Goal: Feedback & Contribution: Submit feedback/report problem

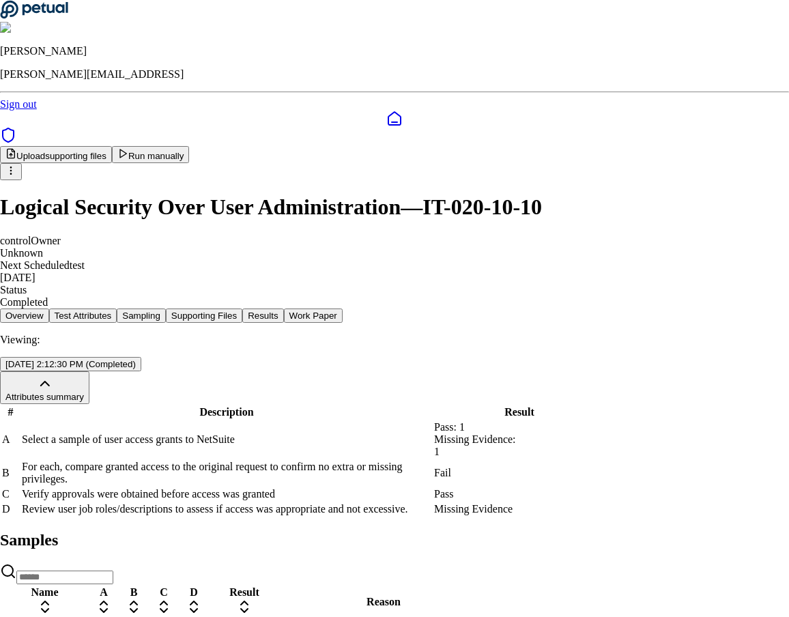
scroll to position [130, 0]
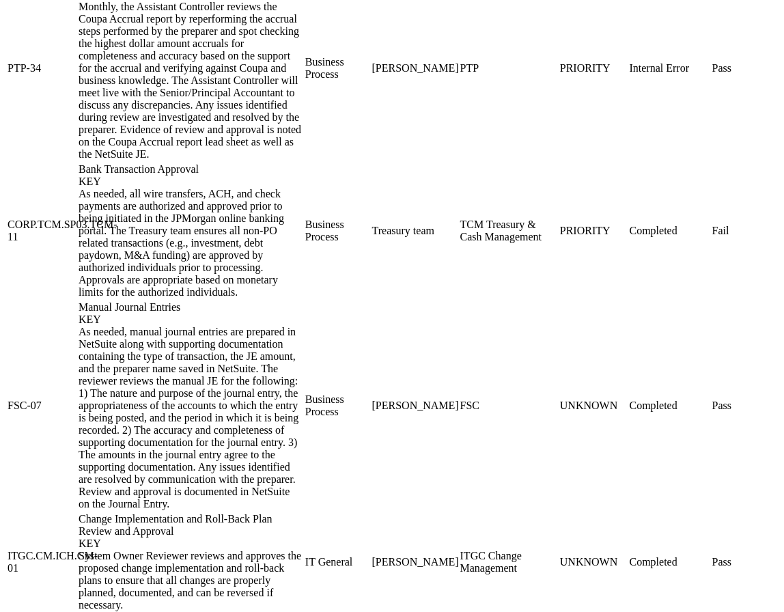
scroll to position [2113, 0]
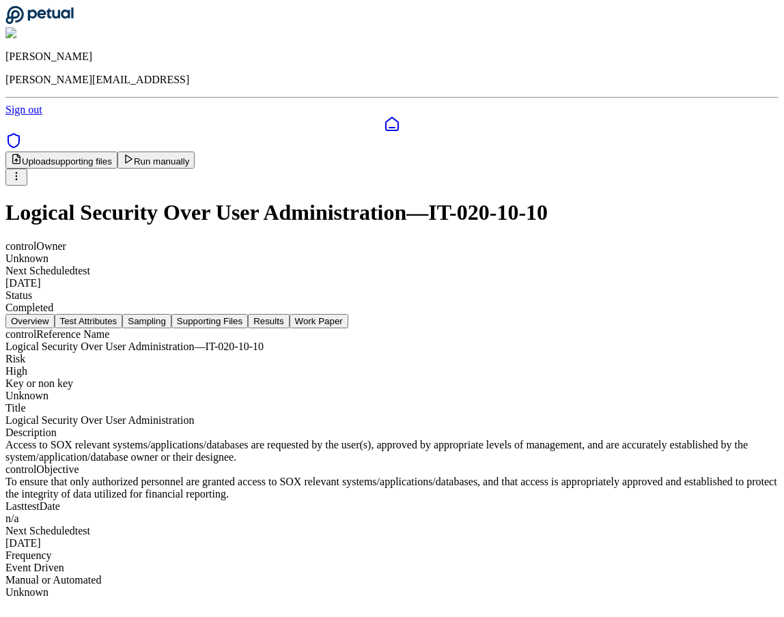
click at [289, 314] on button "Results" at bounding box center [268, 321] width 41 height 14
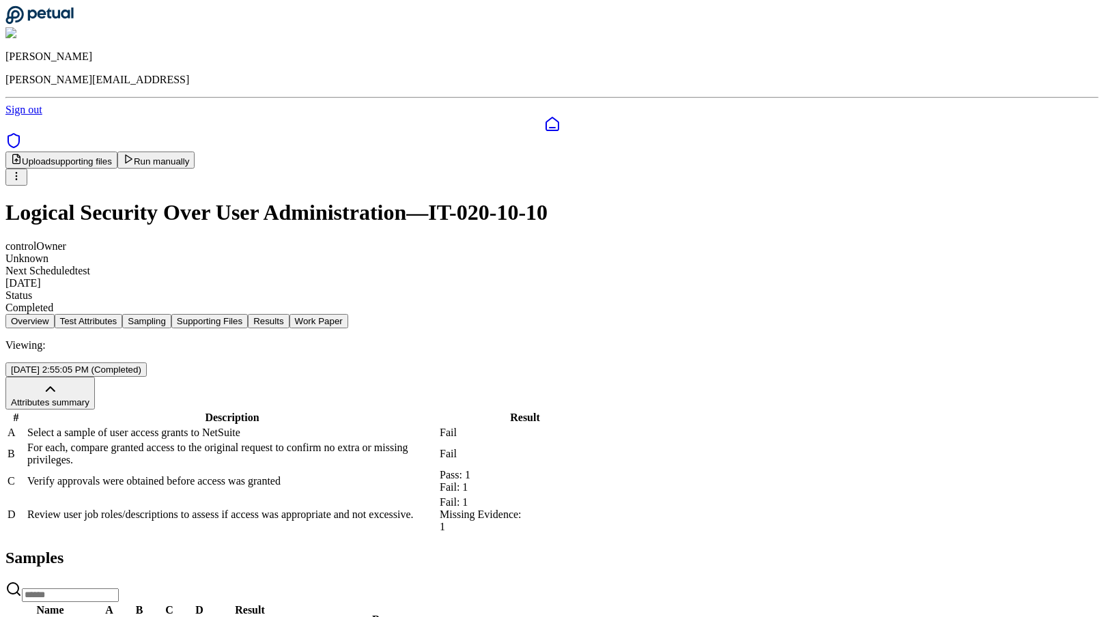
scroll to position [130, 0]
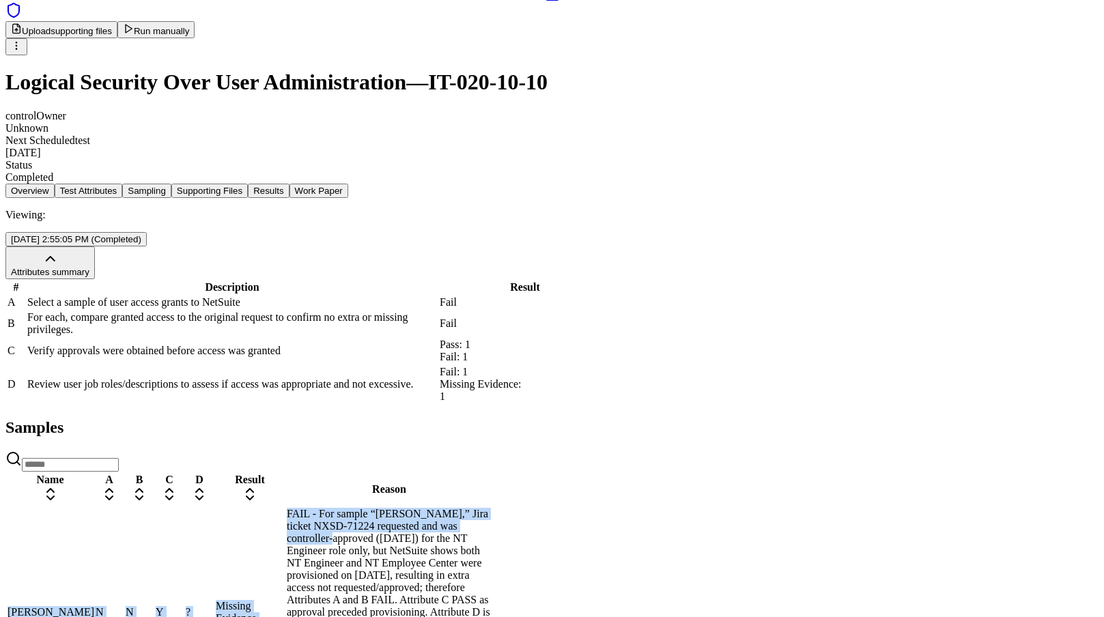
drag, startPoint x: 702, startPoint y: 528, endPoint x: 712, endPoint y: 503, distance: 27.0
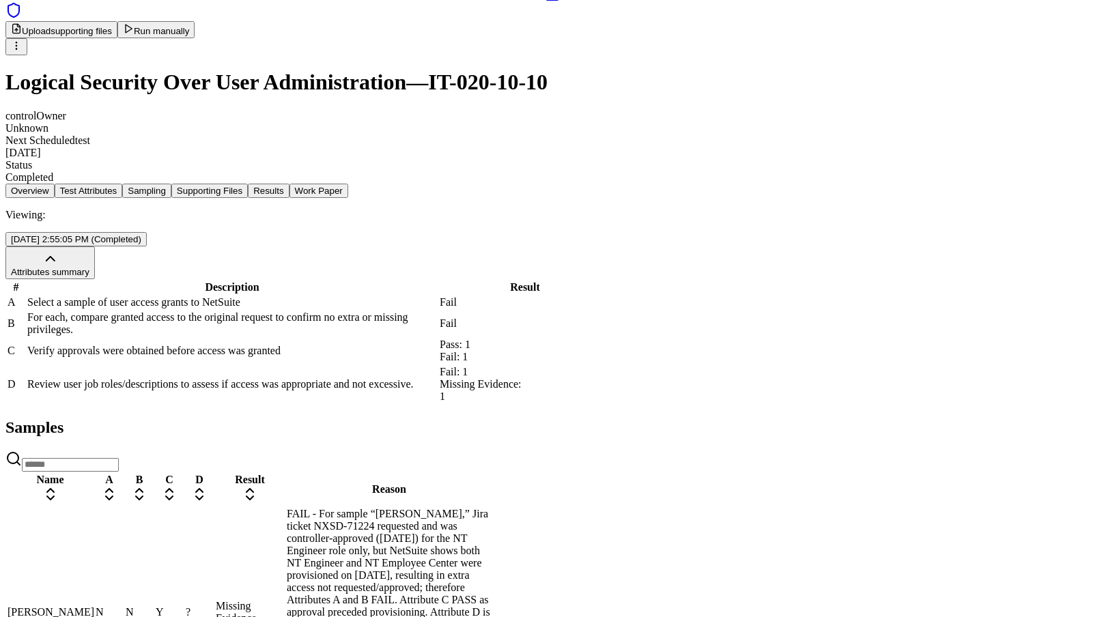
click at [387, 405] on div "# Description Result A Select a sample of user access grants to NetSuite Fail B…" at bounding box center [551, 342] width 1093 height 126
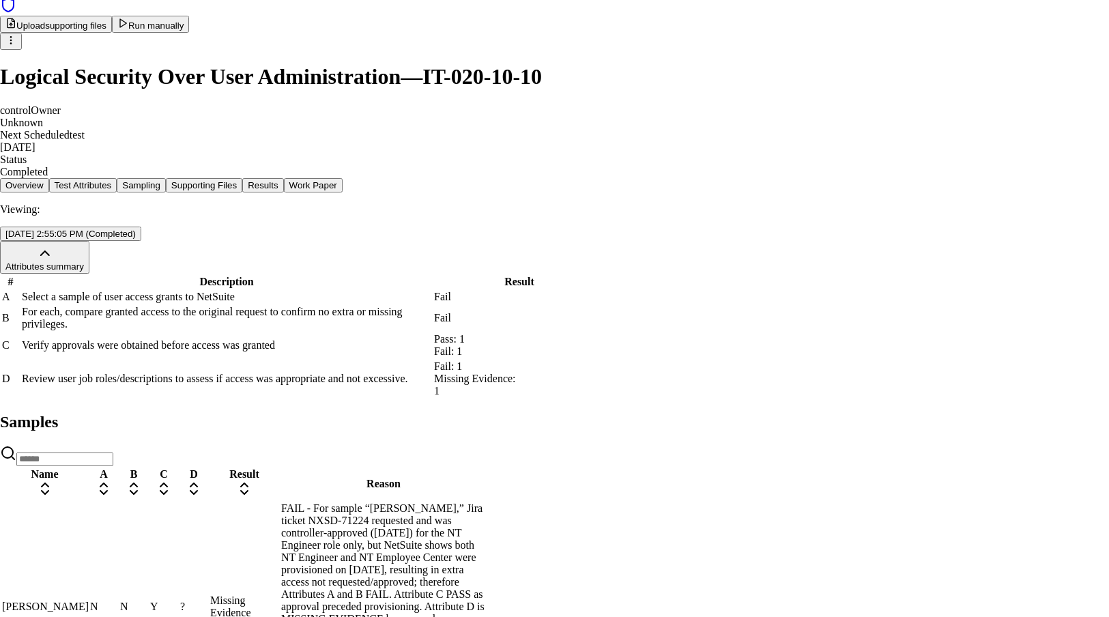
drag, startPoint x: 413, startPoint y: 425, endPoint x: 549, endPoint y: 427, distance: 136.5
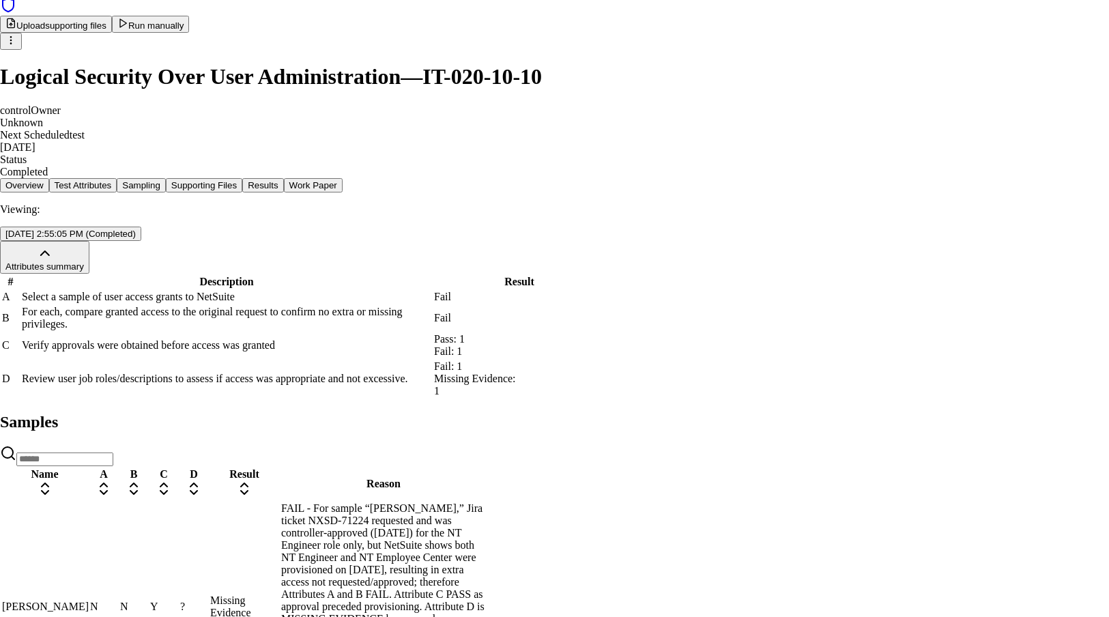
copy p "NT Employee Center – [GEOGRAPHIC_DATA]"
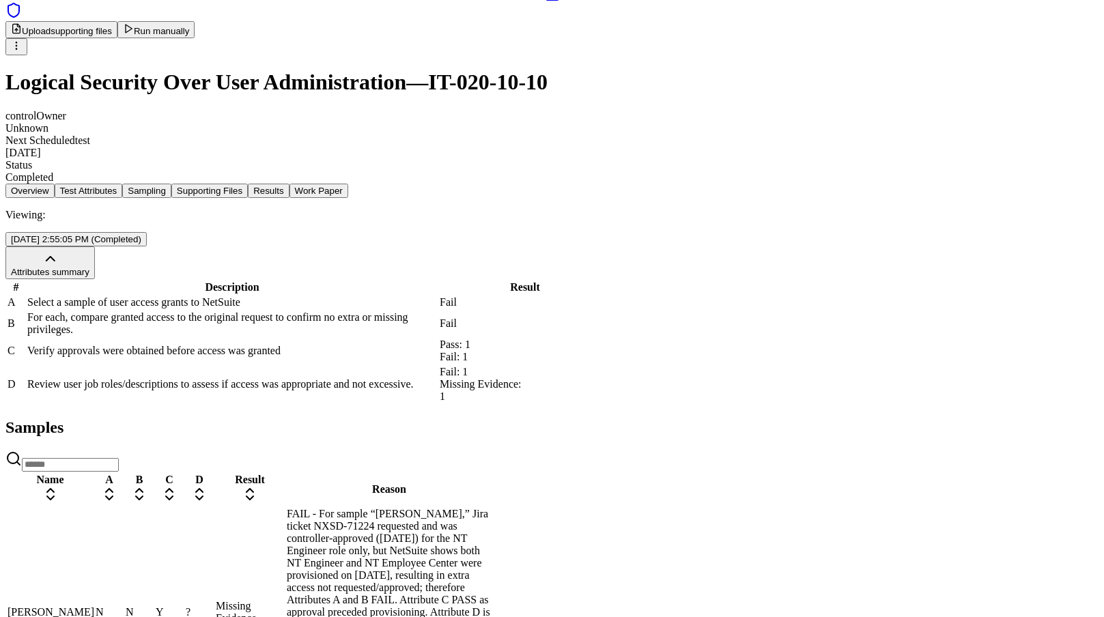
click at [788, 394] on div "Overview Test Attributes Sampling Supporting Files Results Work Paper Viewing: …" at bounding box center [551, 569] width 1093 height 771
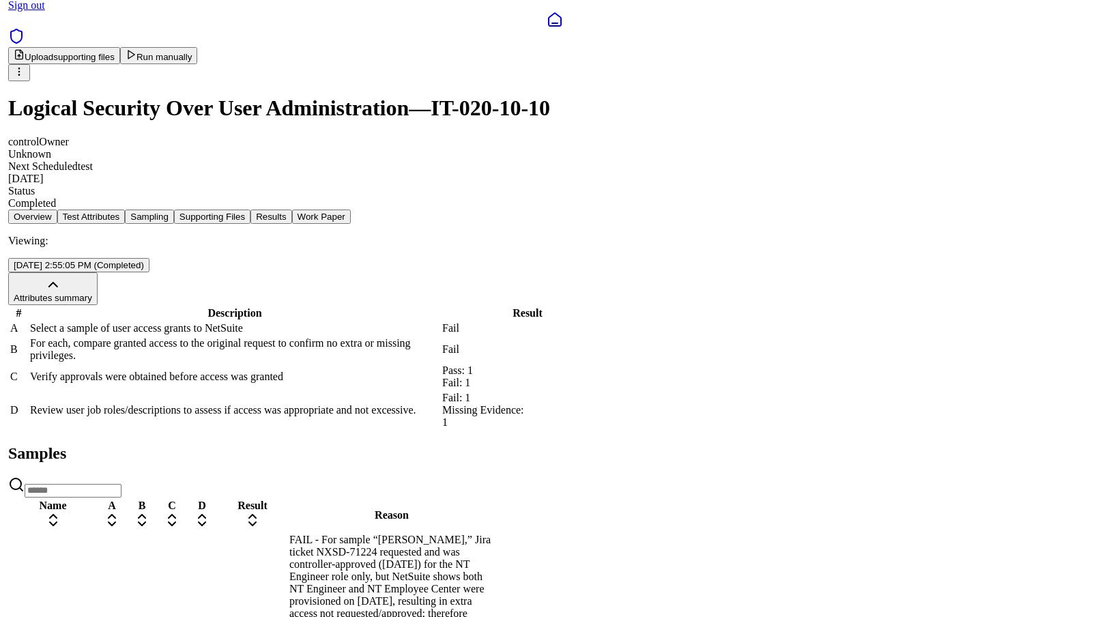
scroll to position [130, 0]
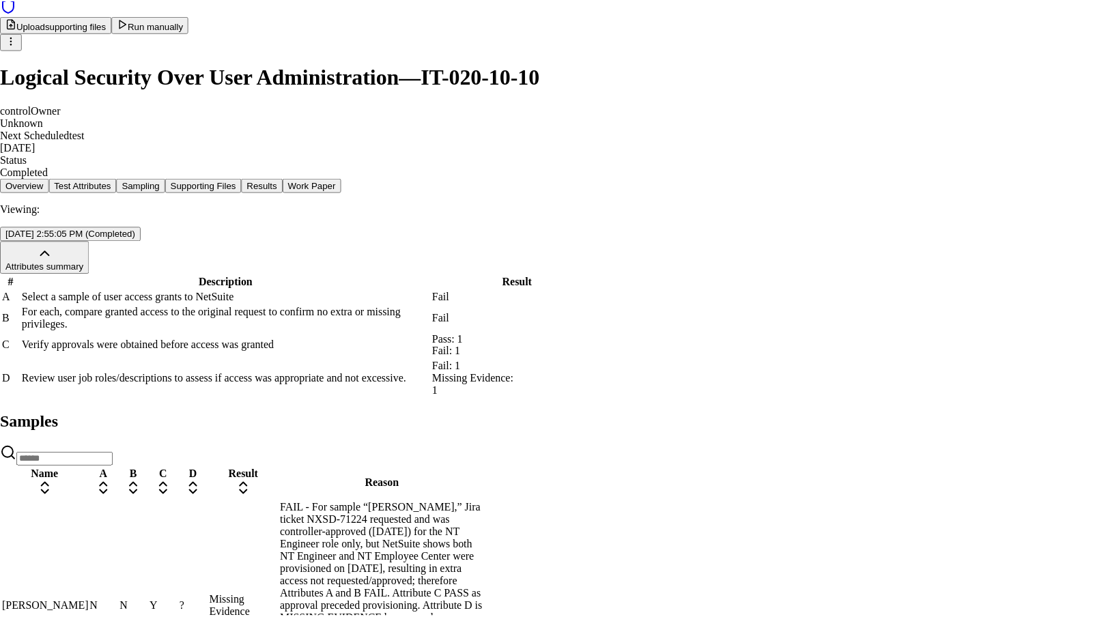
scroll to position [40, 0]
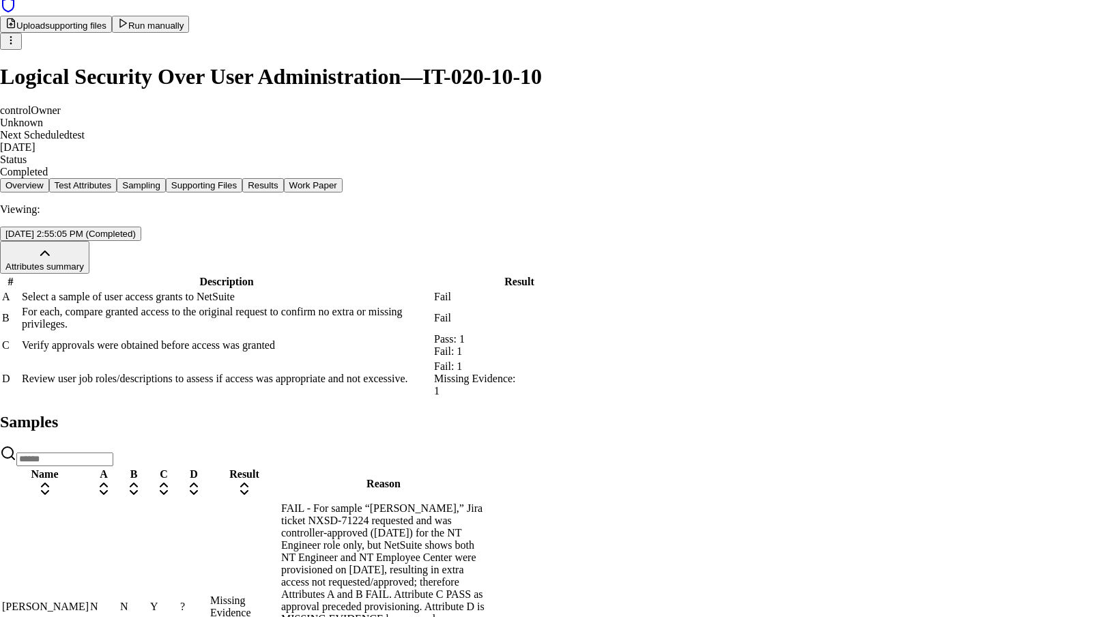
drag, startPoint x: 410, startPoint y: 381, endPoint x: 550, endPoint y: 381, distance: 139.9
drag, startPoint x: 414, startPoint y: 384, endPoint x: 548, endPoint y: 386, distance: 134.5
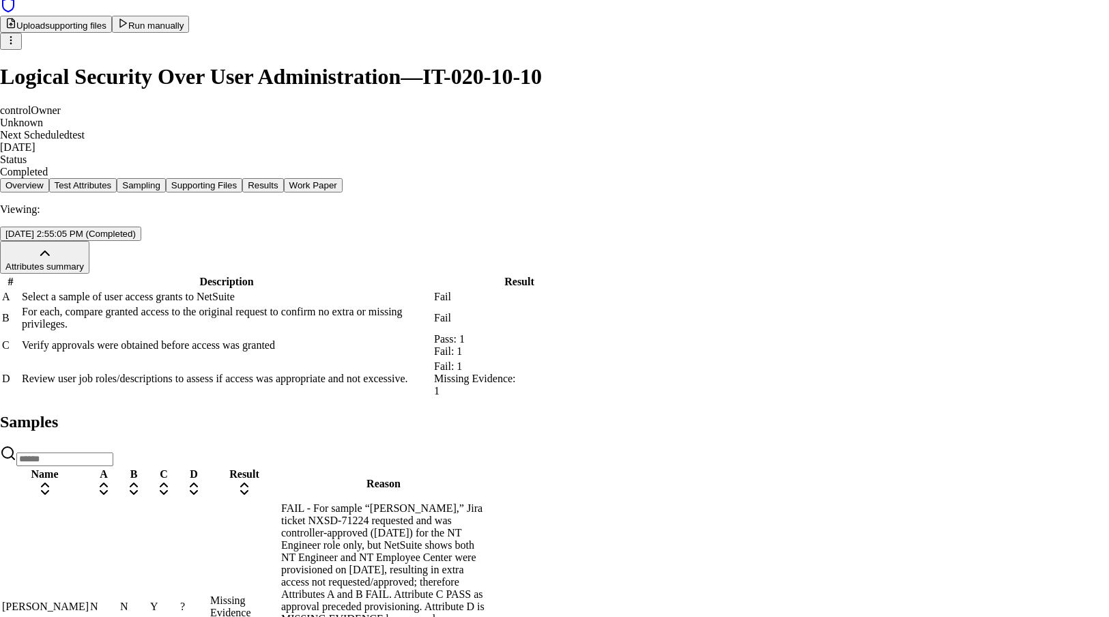
copy span "NT Employee Center – [GEOGRAPHIC_DATA]"
paste textarea "**********"
type textarea "**********"
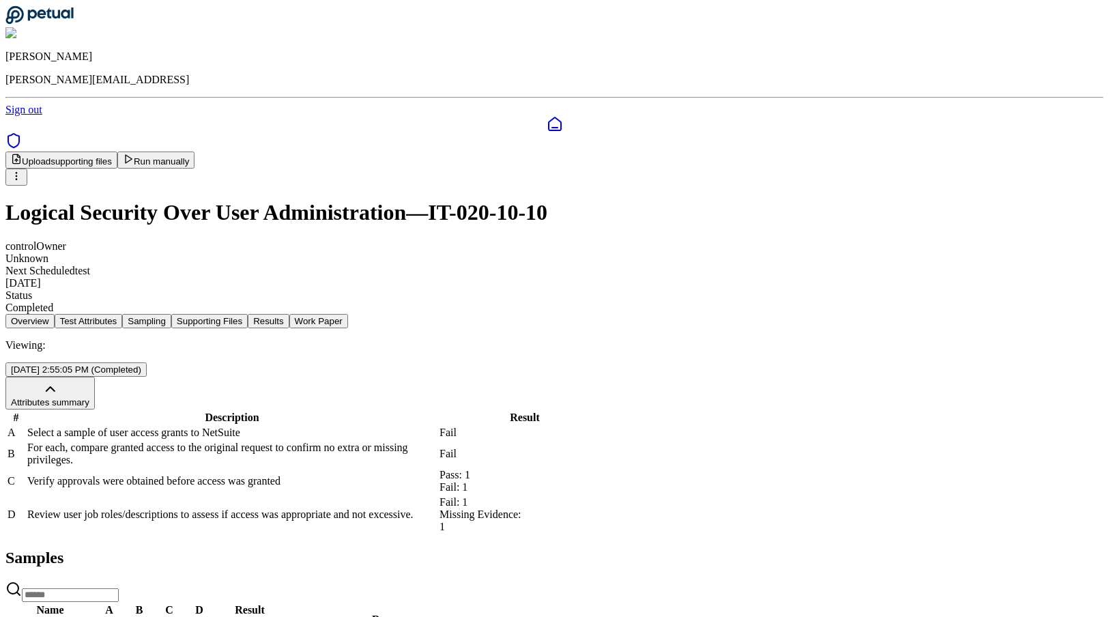
click at [788, 80] on html "James Lee james@petual.ai Sign out Upload supporting files Run manually Logical…" at bounding box center [554, 548] width 1109 height 1096
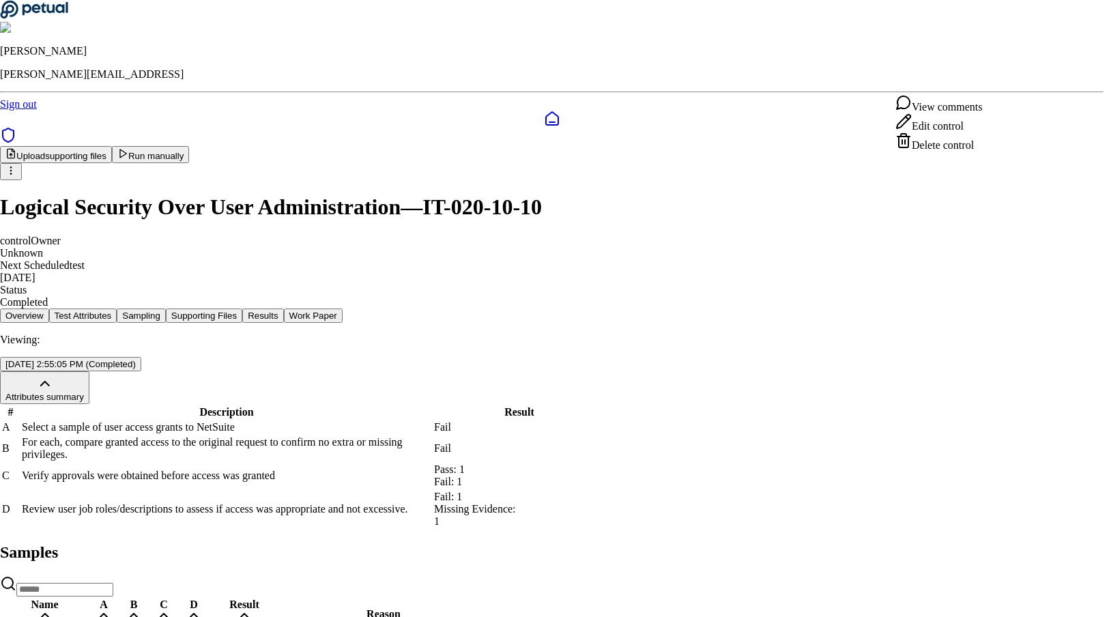
click at [788, 108] on div "View comments" at bounding box center [938, 103] width 87 height 19
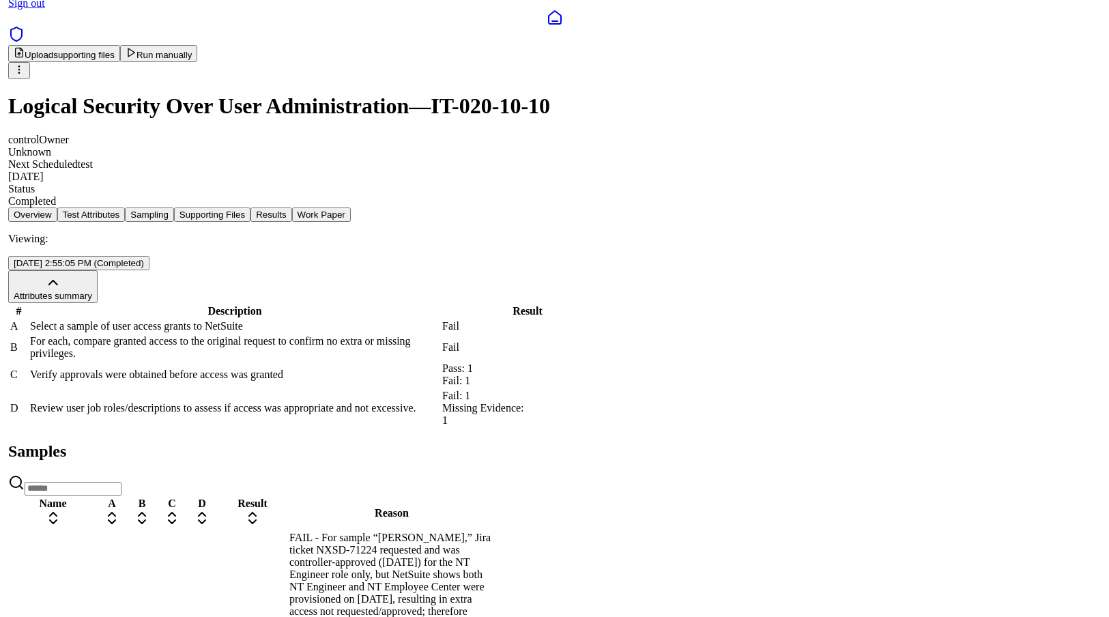
scroll to position [130, 0]
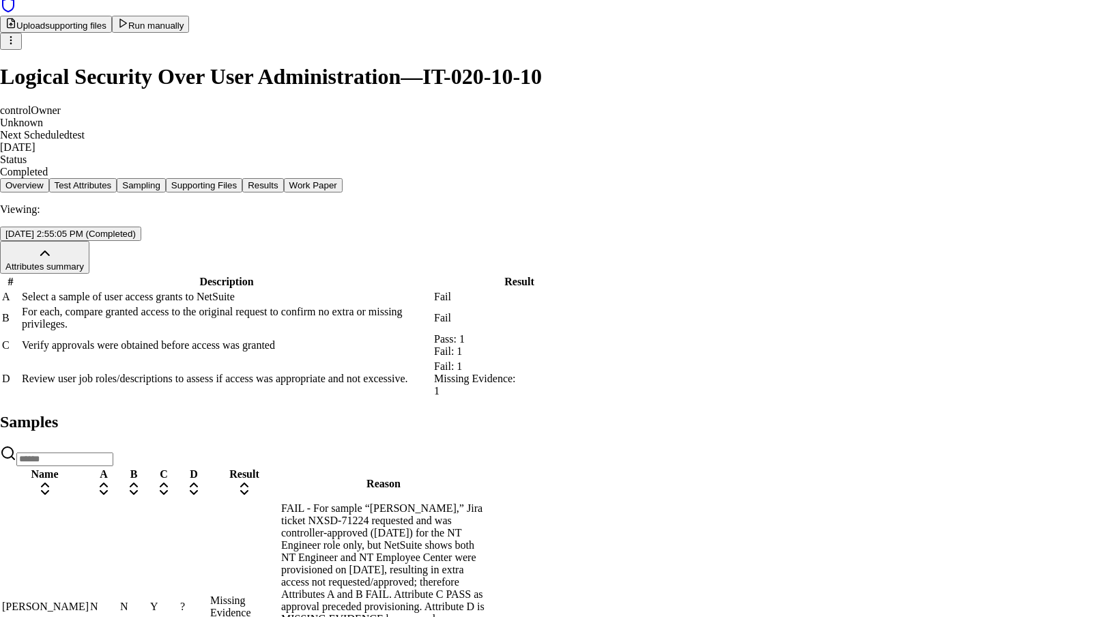
scroll to position [33, 0]
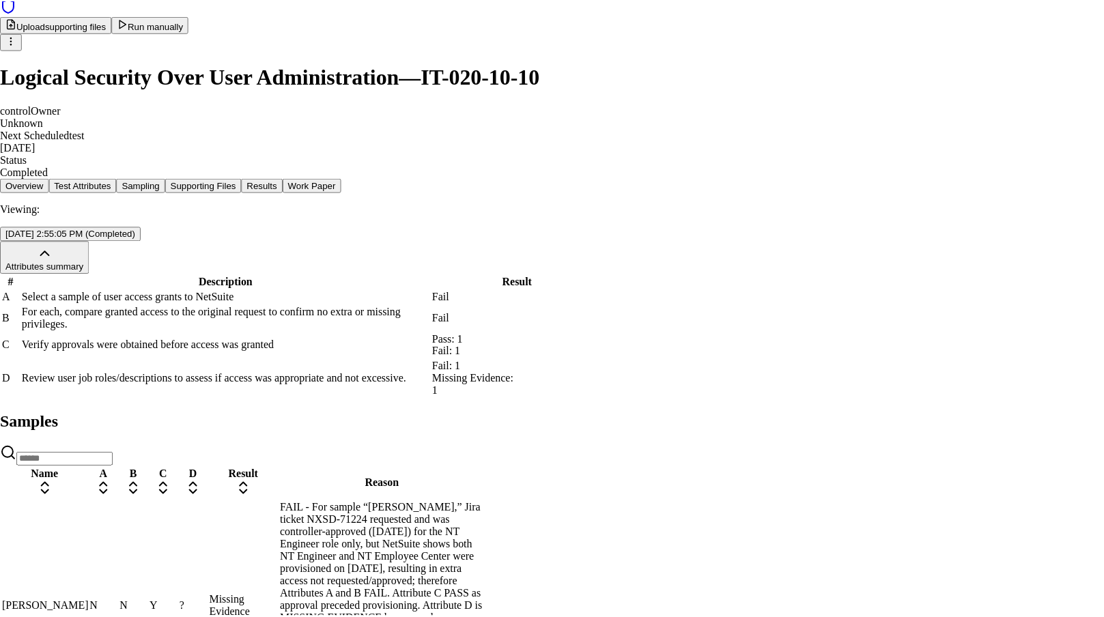
scroll to position [0, 0]
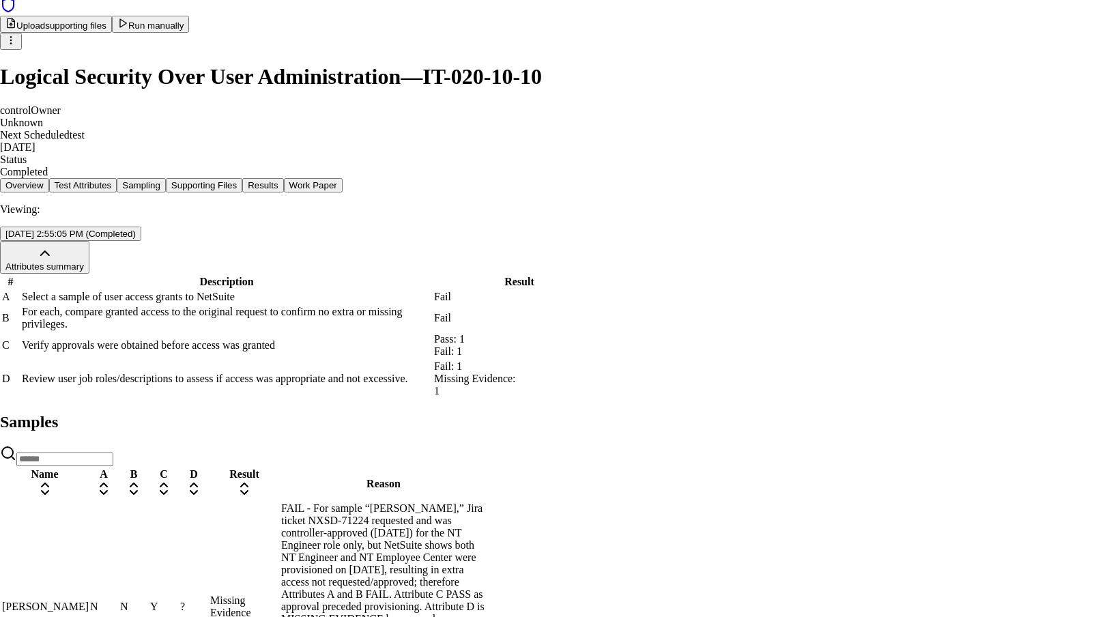
drag, startPoint x: 412, startPoint y: 423, endPoint x: 554, endPoint y: 427, distance: 141.3
drag, startPoint x: 900, startPoint y: 322, endPoint x: 781, endPoint y: 308, distance: 119.6
copy p "Highlight text to add a clarification. This will influence the future test resu…"
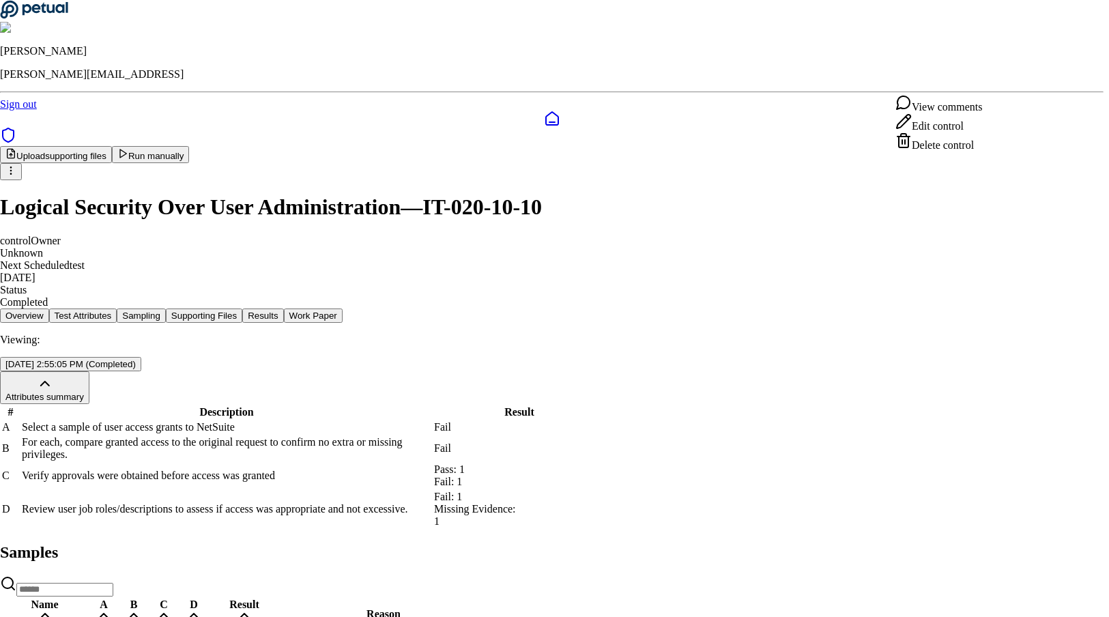
click at [788, 85] on html "James Lee james@petual.ai Sign out Upload supporting files Run manually Logical…" at bounding box center [554, 545] width 1109 height 1091
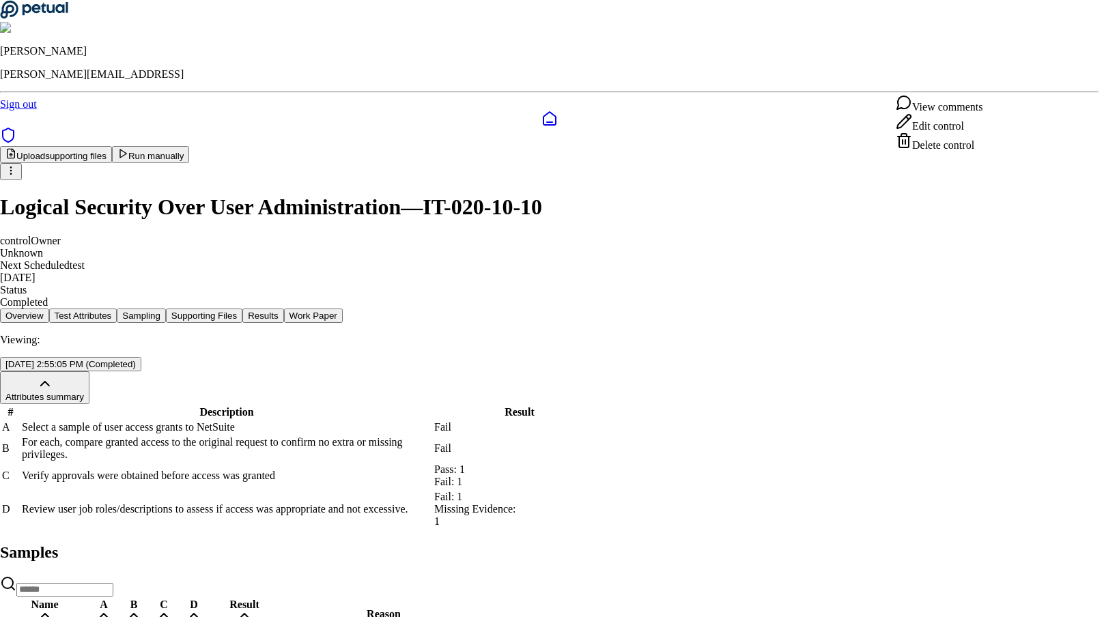
click at [788, 98] on html "James Lee james@petual.ai Sign out Upload supporting files Run manually Logical…" at bounding box center [552, 545] width 1104 height 1091
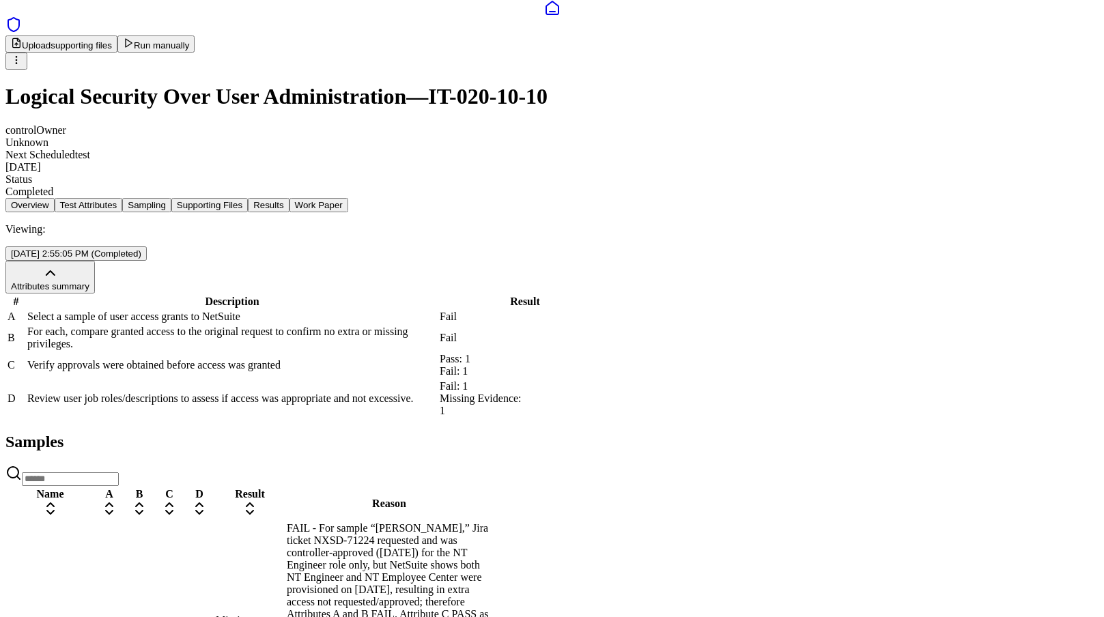
scroll to position [130, 0]
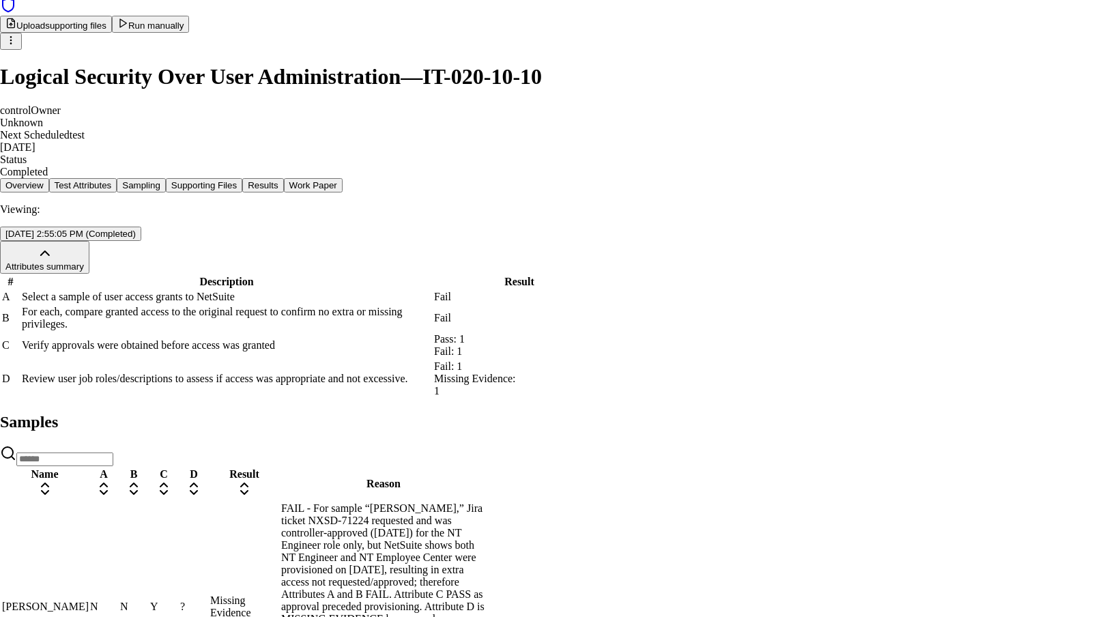
drag, startPoint x: 489, startPoint y: 377, endPoint x: 624, endPoint y: 380, distance: 135.2
copy p "NT Employee Center – [GEOGRAPHIC_DATA]"
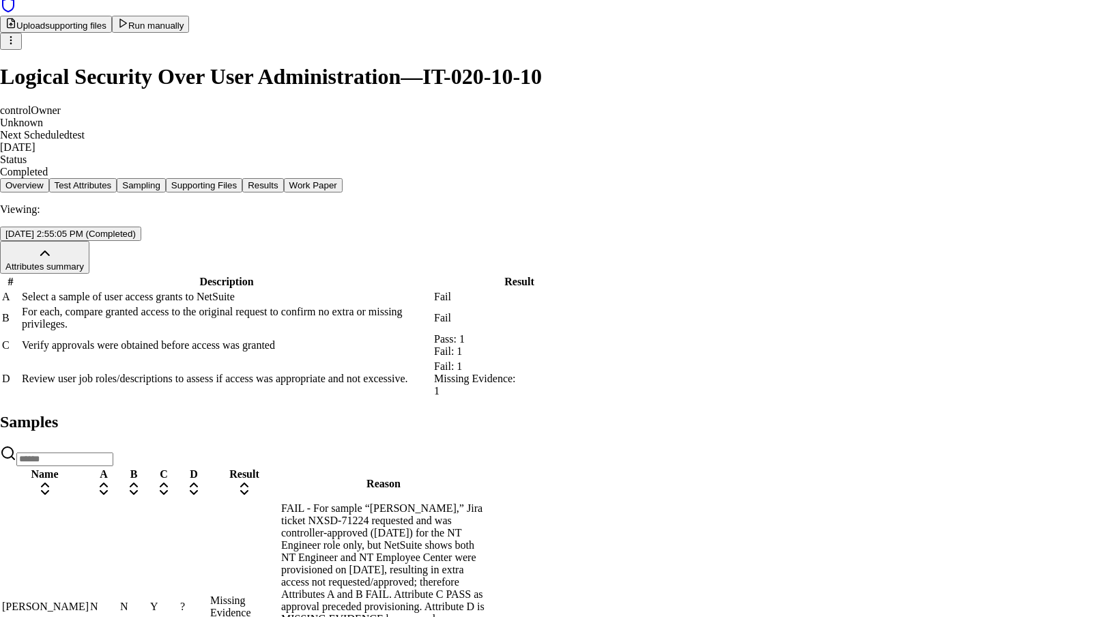
type textarea "**********"
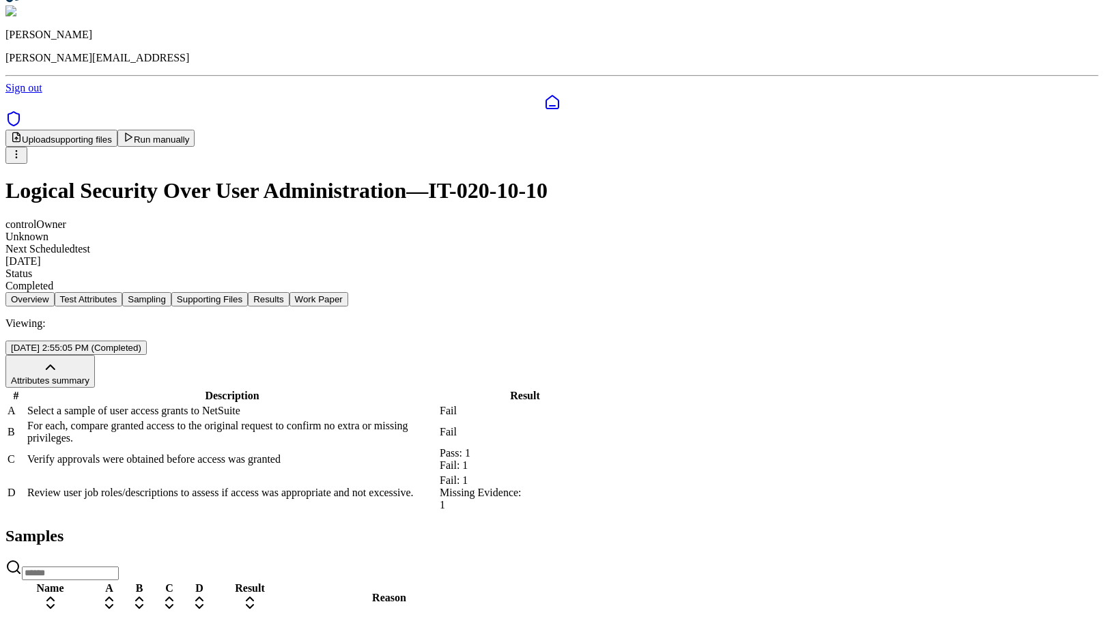
scroll to position [8, 0]
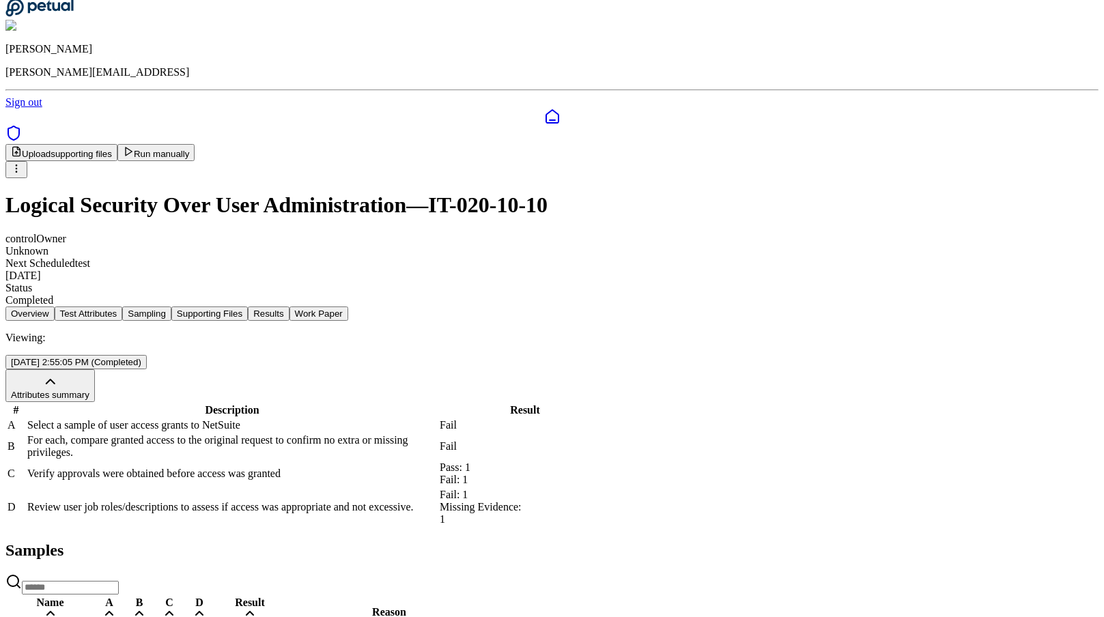
click at [981, 76] on html "[PERSON_NAME] [PERSON_NAME][EMAIL_ADDRESS] Sign out Upload supporting files Run…" at bounding box center [552, 579] width 1104 height 1175
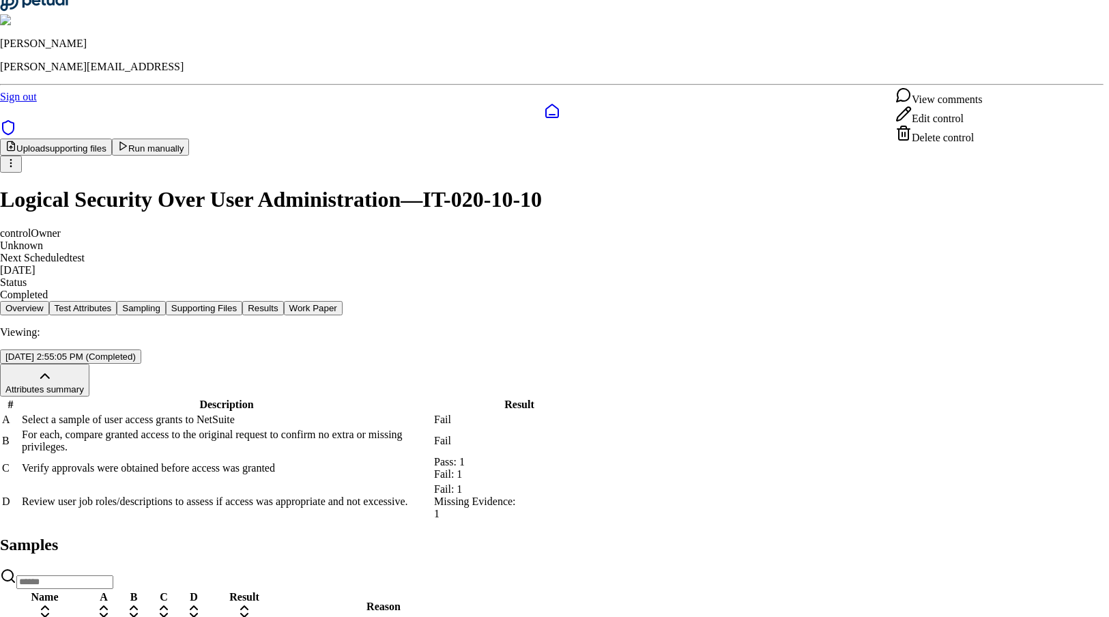
click at [938, 53] on html "[PERSON_NAME] [PERSON_NAME][EMAIL_ADDRESS] Sign out Upload supporting files Run…" at bounding box center [554, 576] width 1109 height 1169
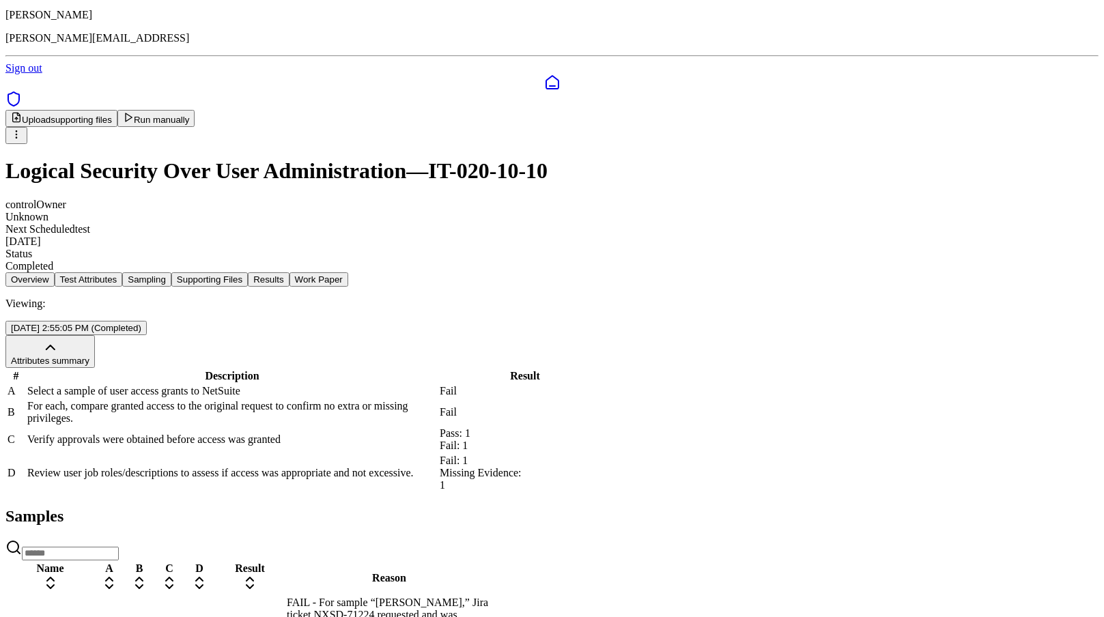
scroll to position [0, 0]
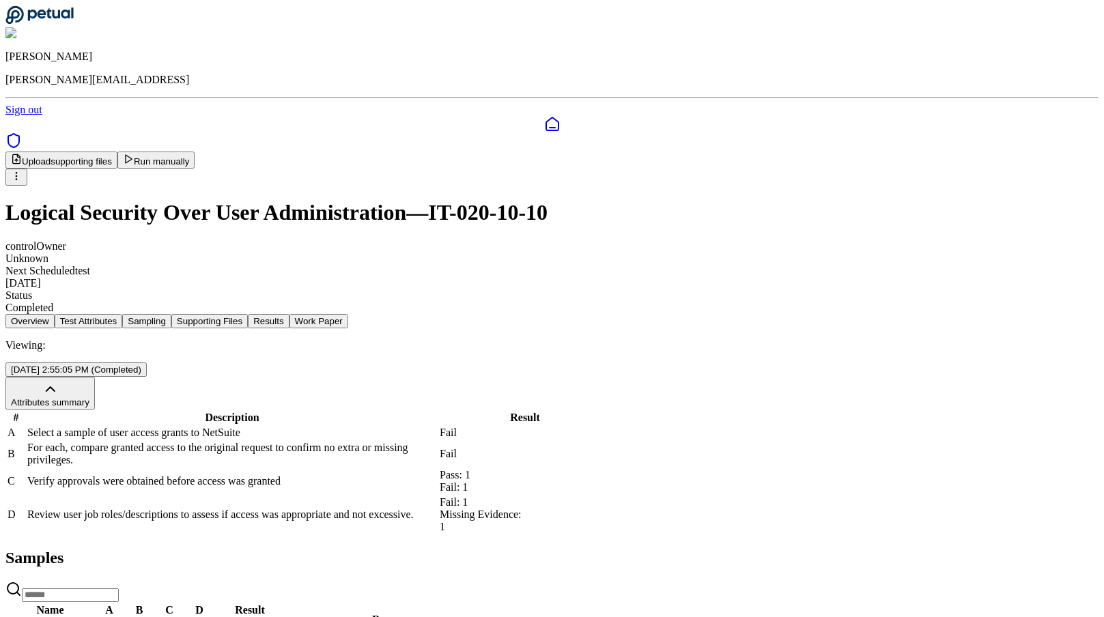
click at [195, 152] on button "Run manually" at bounding box center [156, 160] width 78 height 17
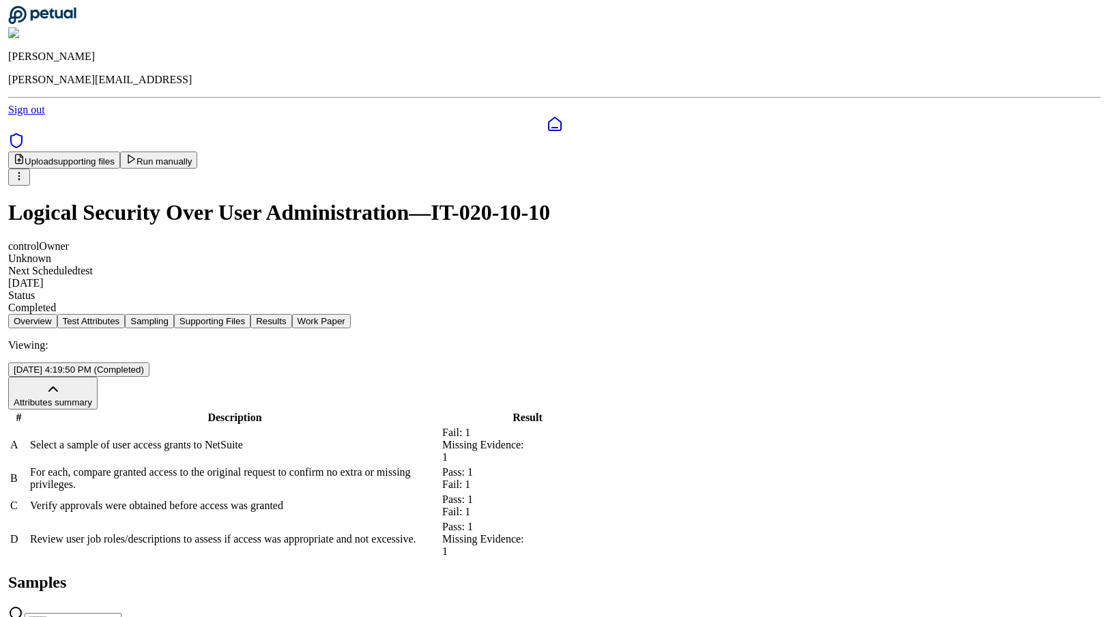
scroll to position [130, 0]
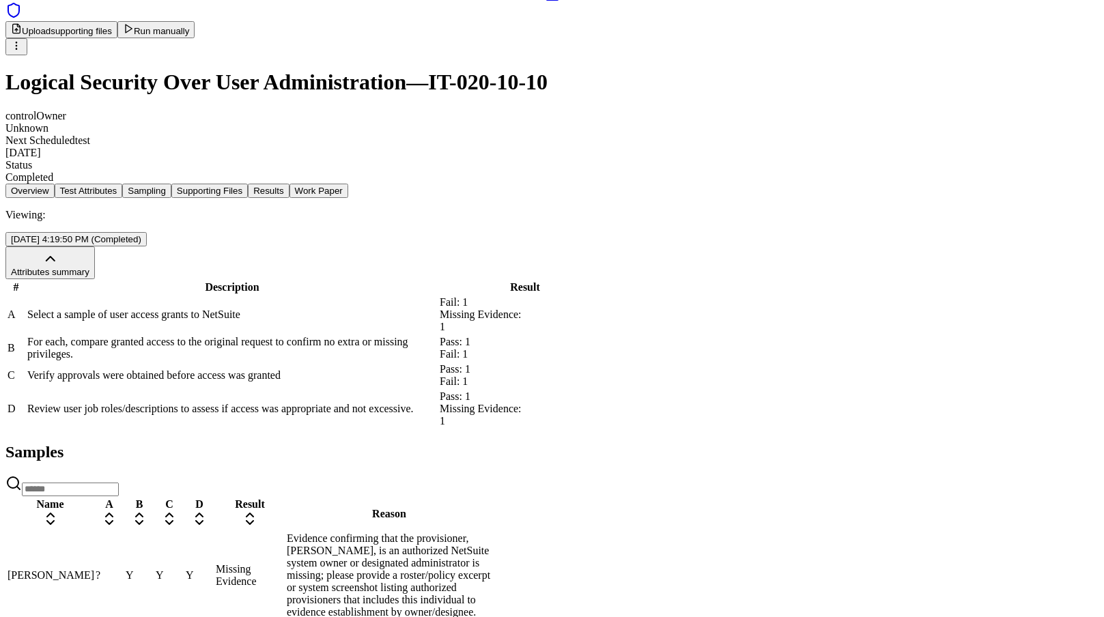
click at [124, 532] on td "?" at bounding box center [109, 575] width 29 height 87
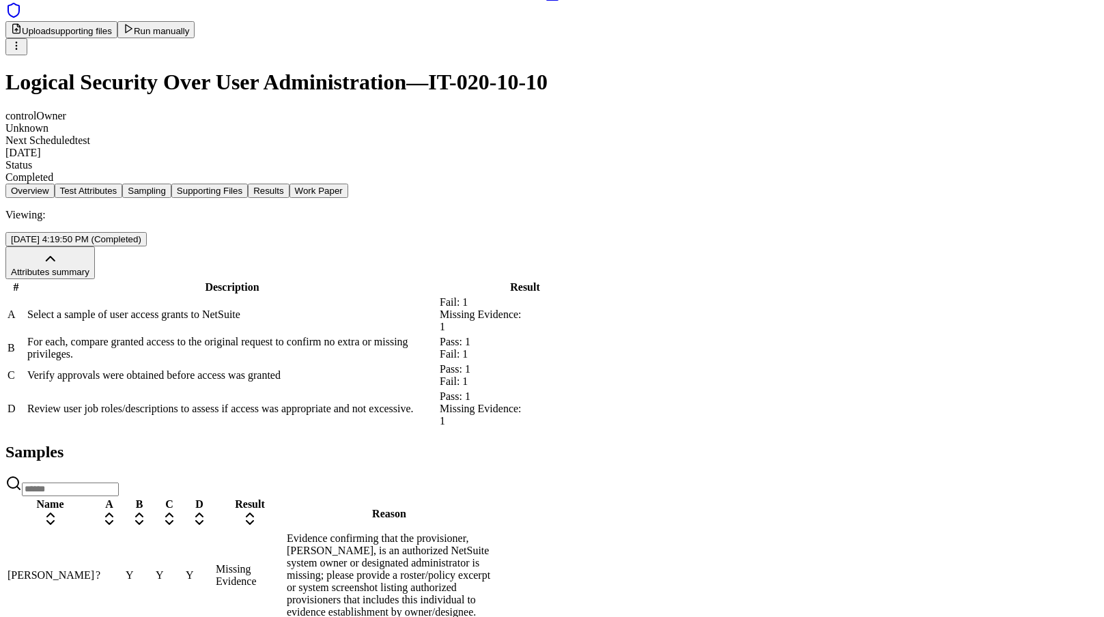
click at [184, 532] on td "Y" at bounding box center [169, 575] width 29 height 87
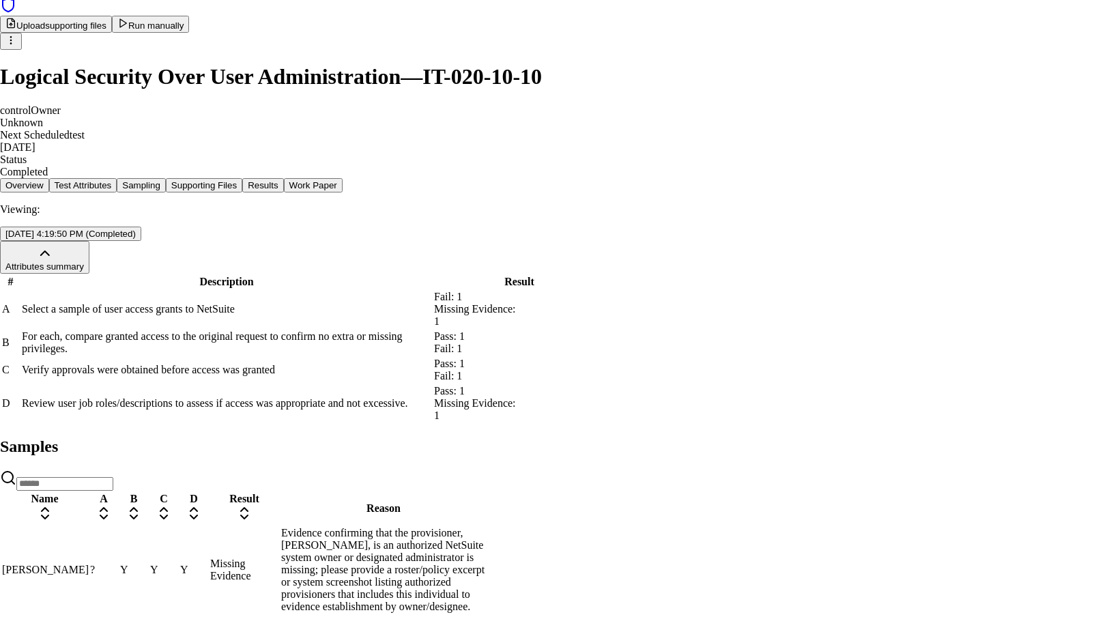
scroll to position [81, 0]
